Goal: Information Seeking & Learning: Find specific page/section

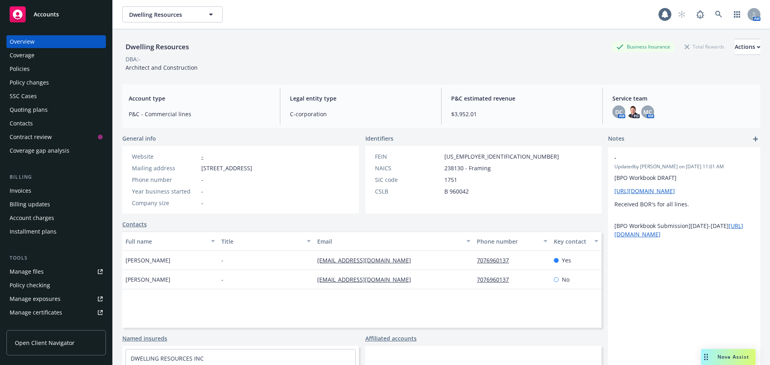
scroll to position [54, 0]
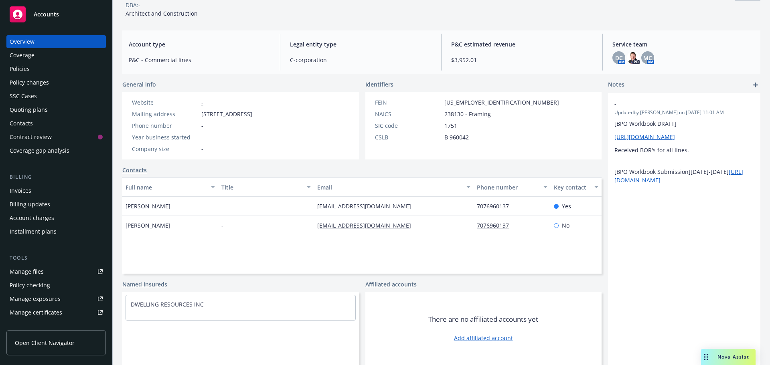
click at [244, 79] on div "Dwelling Resources Business Insurance Total Rewards Actions DBA: - Architect an…" at bounding box center [441, 153] width 638 height 356
click at [29, 69] on div "Policies" at bounding box center [20, 69] width 20 height 13
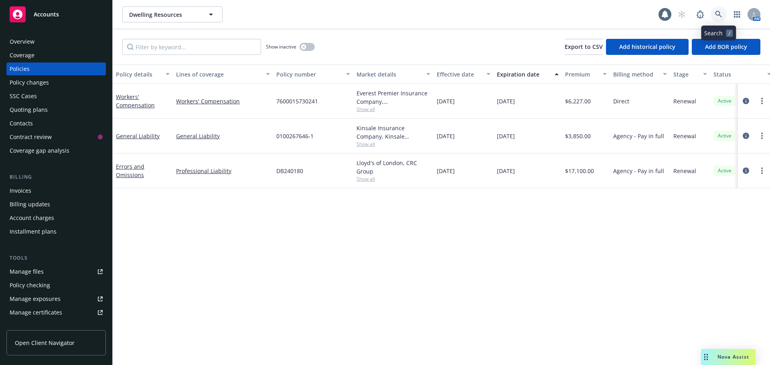
click at [719, 16] on icon at bounding box center [718, 14] width 7 height 7
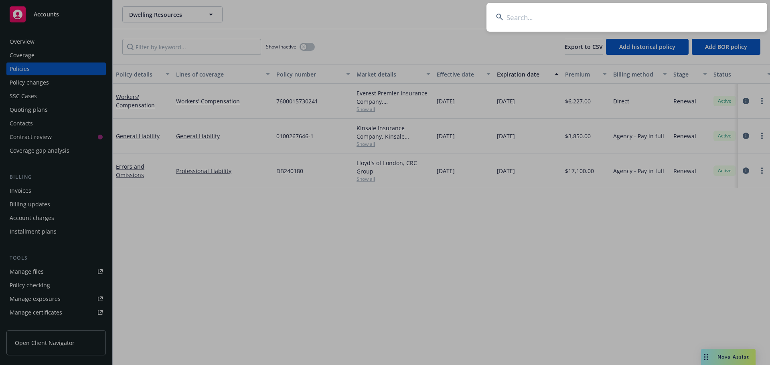
click at [547, 14] on input at bounding box center [626, 17] width 281 height 29
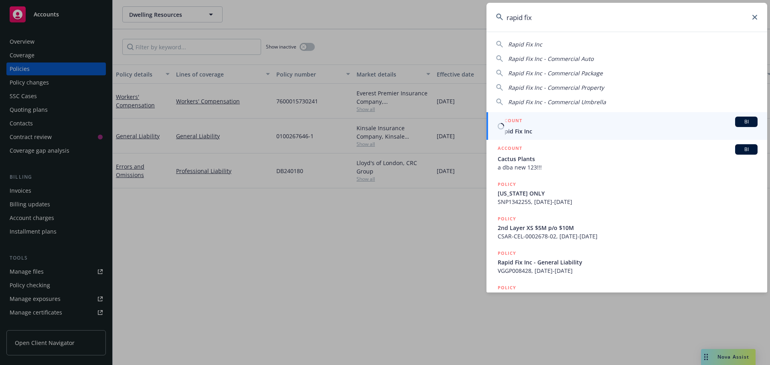
type input "rapid fix"
click at [541, 126] on div "ACCOUNT BI" at bounding box center [628, 122] width 260 height 10
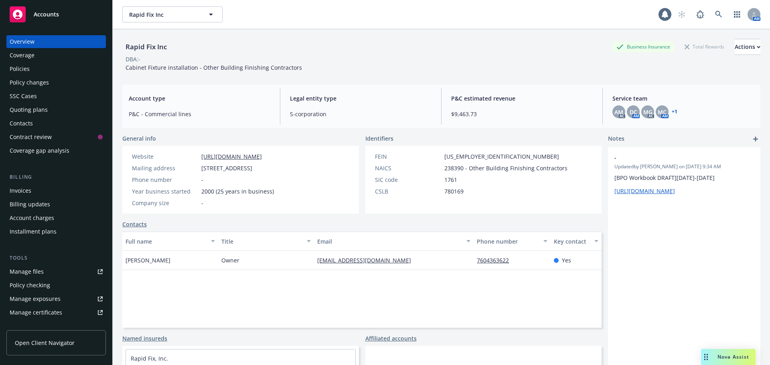
click at [253, 136] on div "General info" at bounding box center [240, 138] width 237 height 8
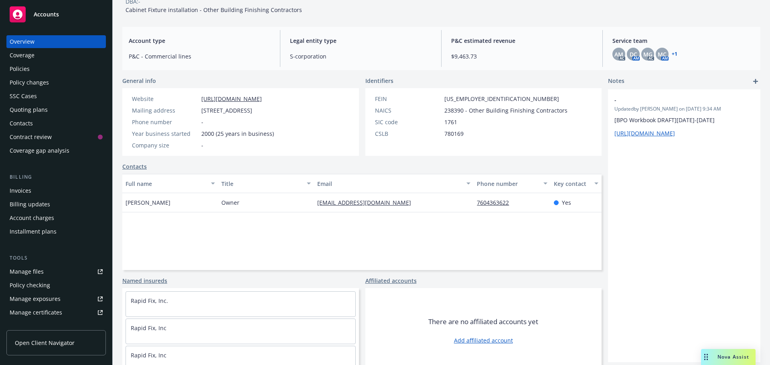
scroll to position [74, 0]
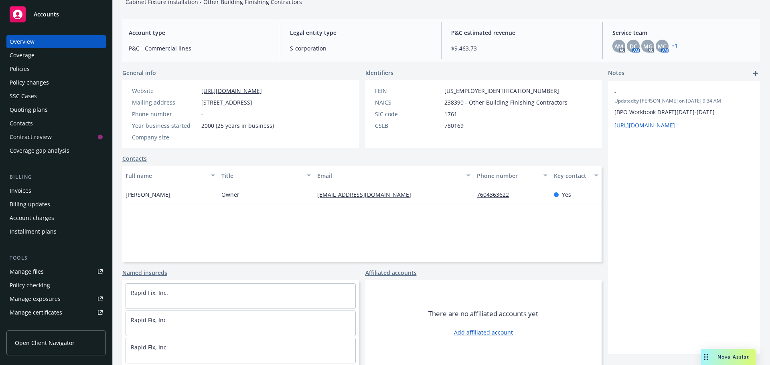
click at [20, 71] on div "Policies" at bounding box center [20, 69] width 20 height 13
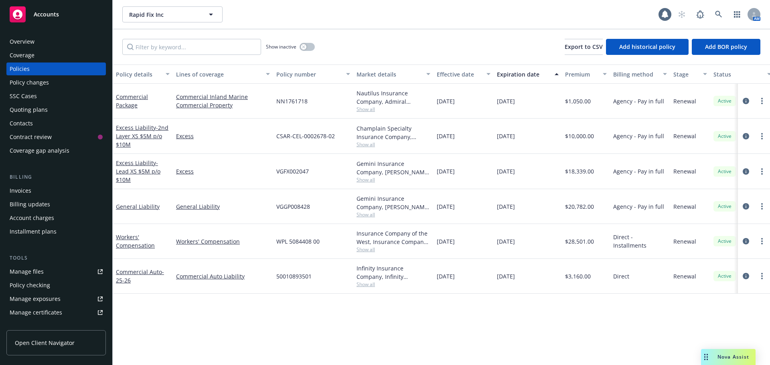
click at [125, 132] on div "Excess Liability - 2nd Layer XS $5M p/o $10M" at bounding box center [143, 136] width 54 height 25
click at [136, 135] on span "- 2nd Layer XS $5M p/o $10M" at bounding box center [142, 136] width 53 height 24
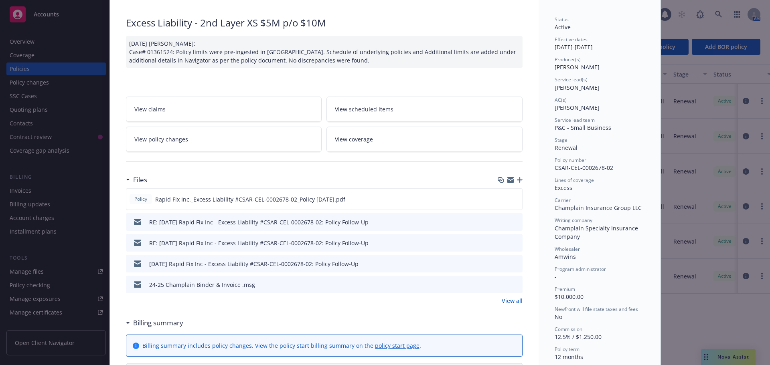
scroll to position [120, 0]
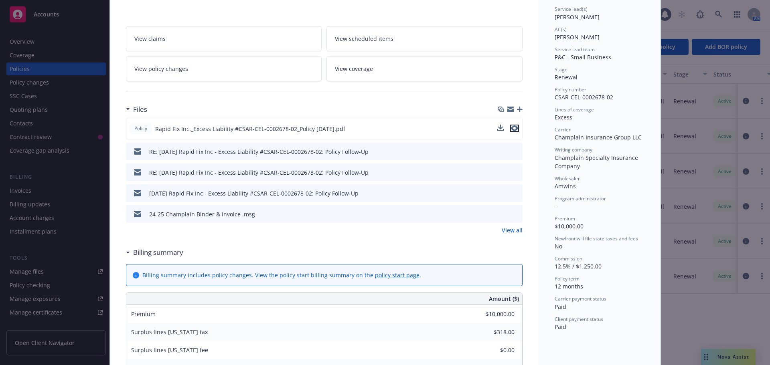
click at [511, 129] on icon "preview file" at bounding box center [514, 129] width 7 height 6
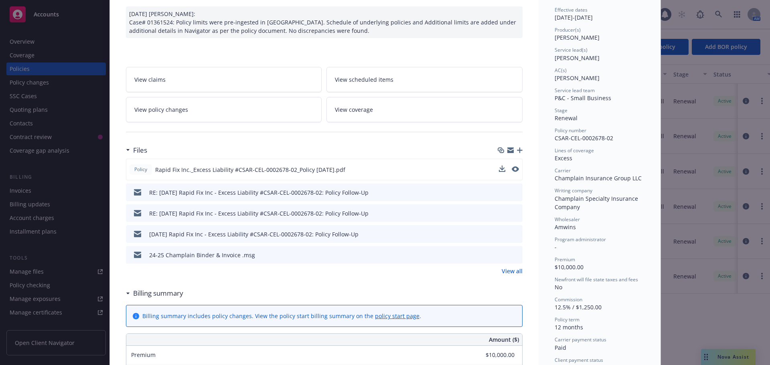
scroll to position [0, 0]
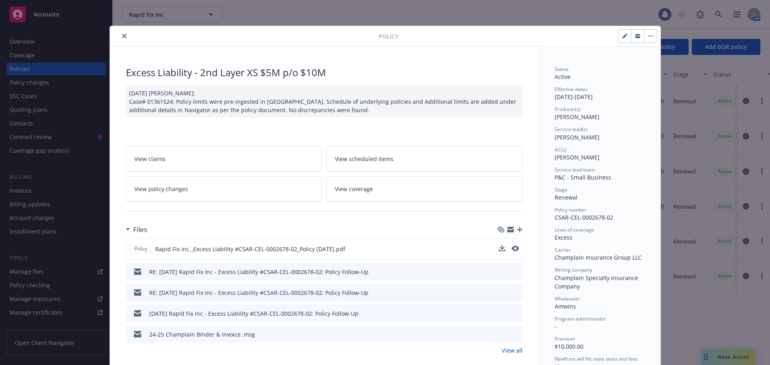
click at [114, 36] on div at bounding box center [245, 36] width 265 height 10
click at [122, 34] on icon "close" at bounding box center [124, 36] width 5 height 5
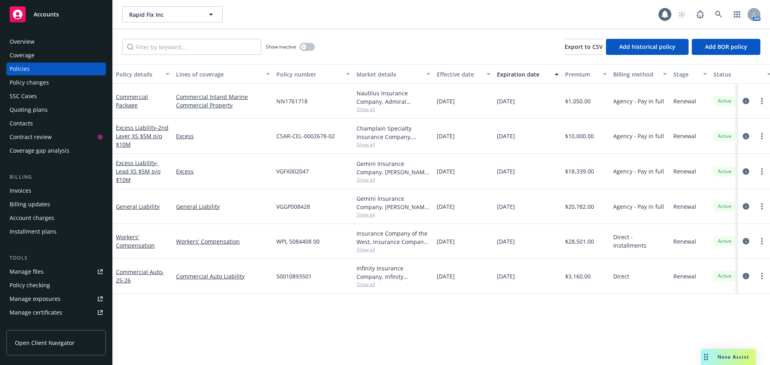
click at [404, 53] on div "Show inactive Export to CSV Add historical policy Add BOR policy" at bounding box center [441, 46] width 657 height 35
click at [383, 32] on div "Show inactive Export to CSV Add historical policy Add BOR policy" at bounding box center [441, 46] width 657 height 35
click at [13, 38] on div "Overview" at bounding box center [22, 41] width 25 height 13
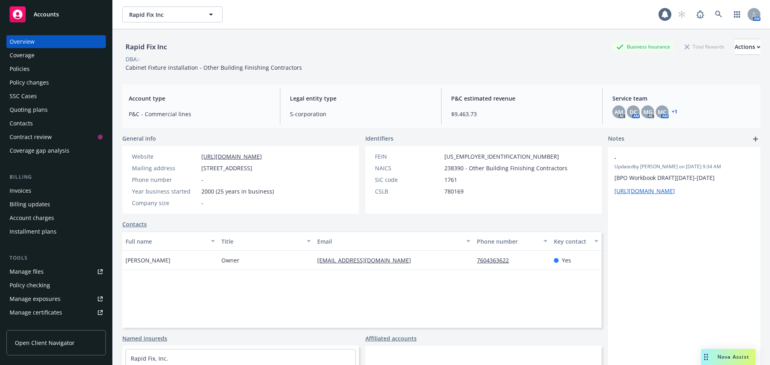
click at [378, 66] on div "Rapid Fix Inc Business Insurance Total Rewards Actions DBA: - Cabinet Fixture i…" at bounding box center [441, 55] width 638 height 33
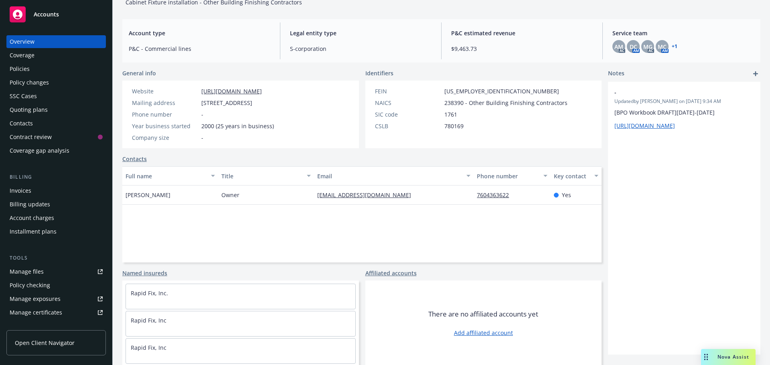
scroll to position [74, 0]
click at [424, 69] on div "Identifiers" at bounding box center [483, 73] width 237 height 8
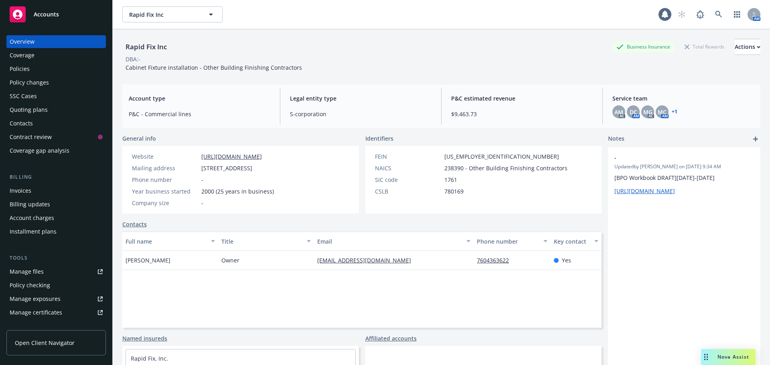
click at [32, 71] on div "Policies" at bounding box center [56, 69] width 93 height 13
